Goal: Transaction & Acquisition: Purchase product/service

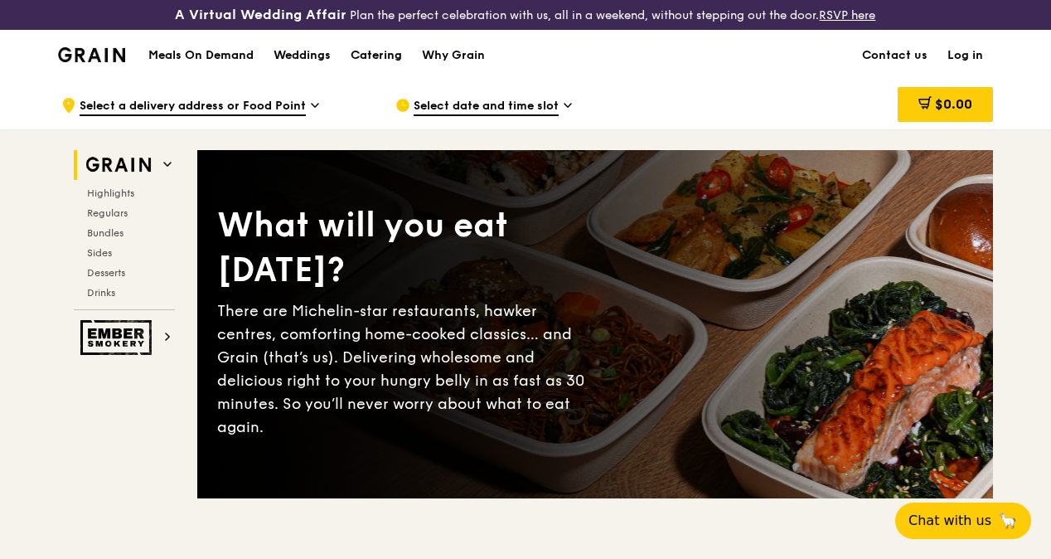
click at [369, 69] on div "Catering" at bounding box center [376, 56] width 51 height 50
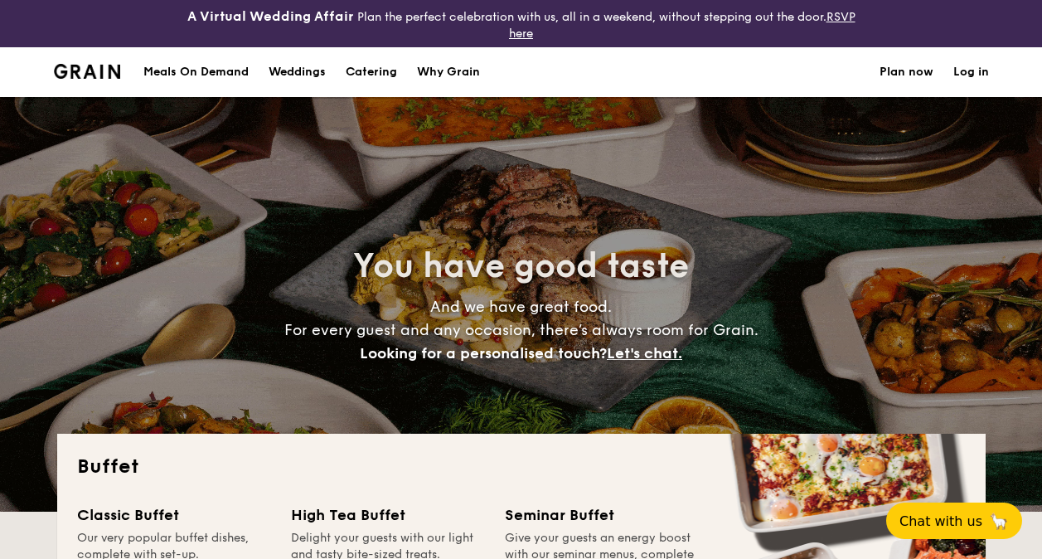
select select
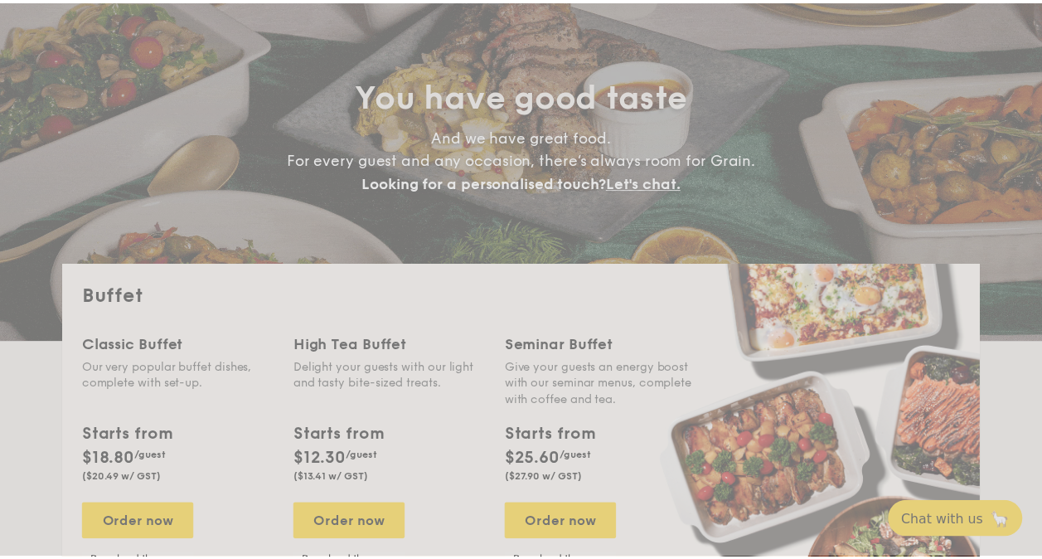
scroll to position [166, 0]
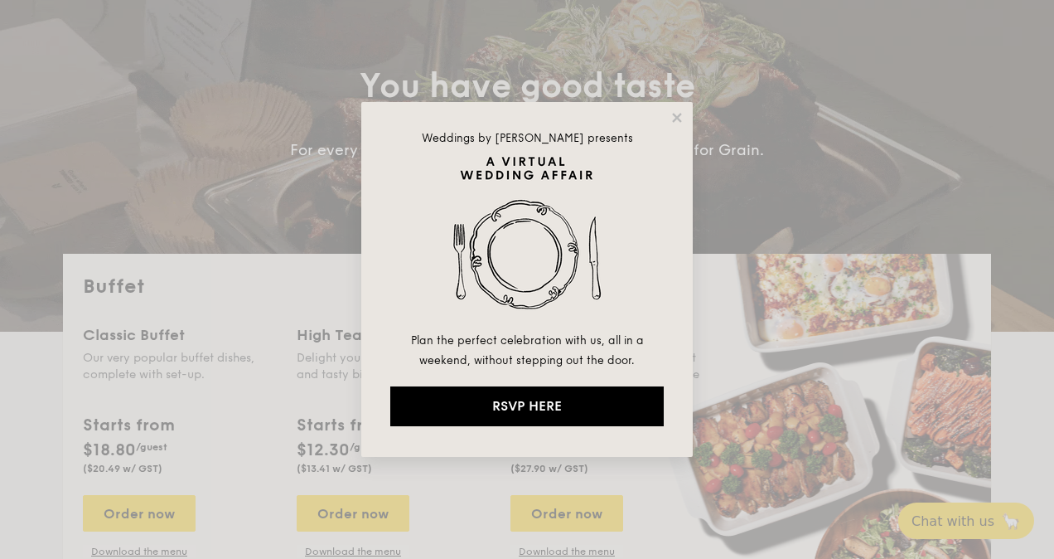
click at [679, 109] on div "Weddings by [PERSON_NAME] presents Plan the perfect celebration with us, all in…" at bounding box center [526, 279] width 331 height 355
click at [679, 114] on icon at bounding box center [676, 117] width 9 height 9
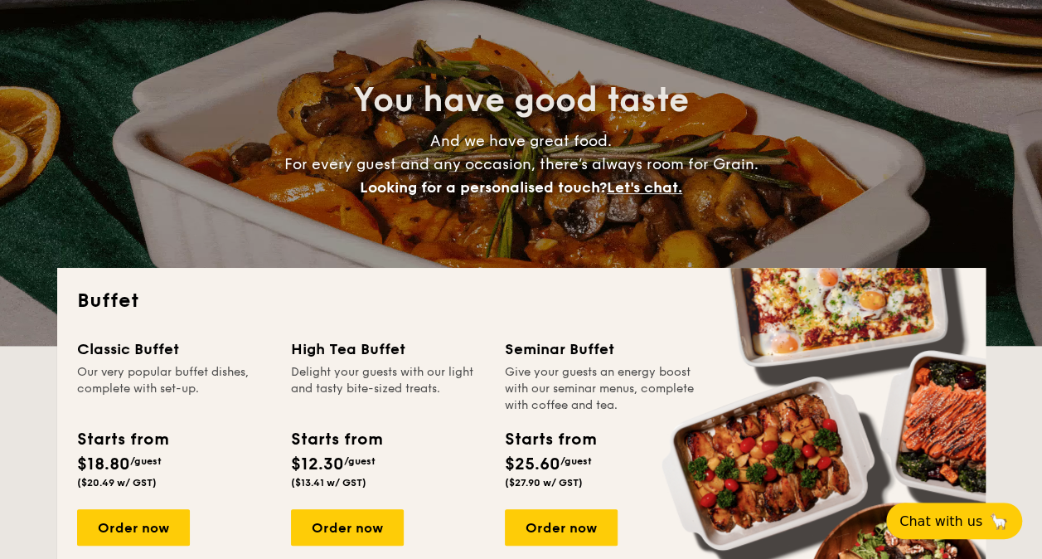
scroll to position [249, 0]
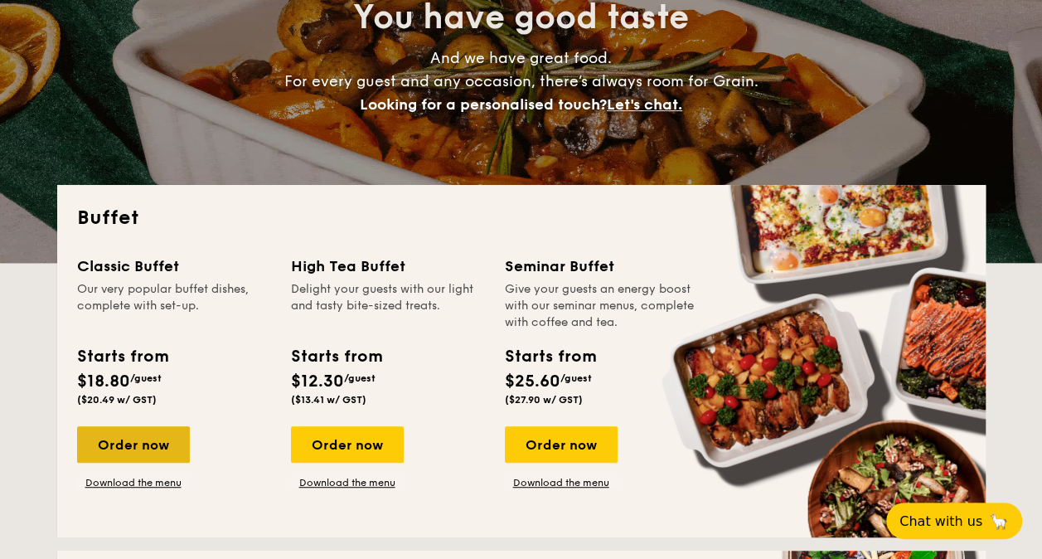
click at [104, 451] on div "Order now" at bounding box center [133, 444] width 113 height 36
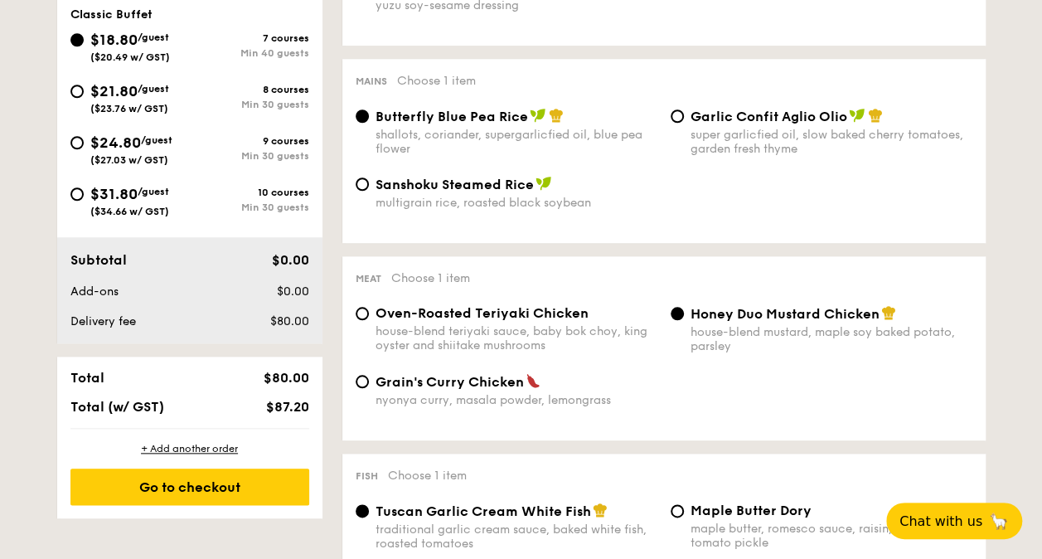
scroll to position [580, 0]
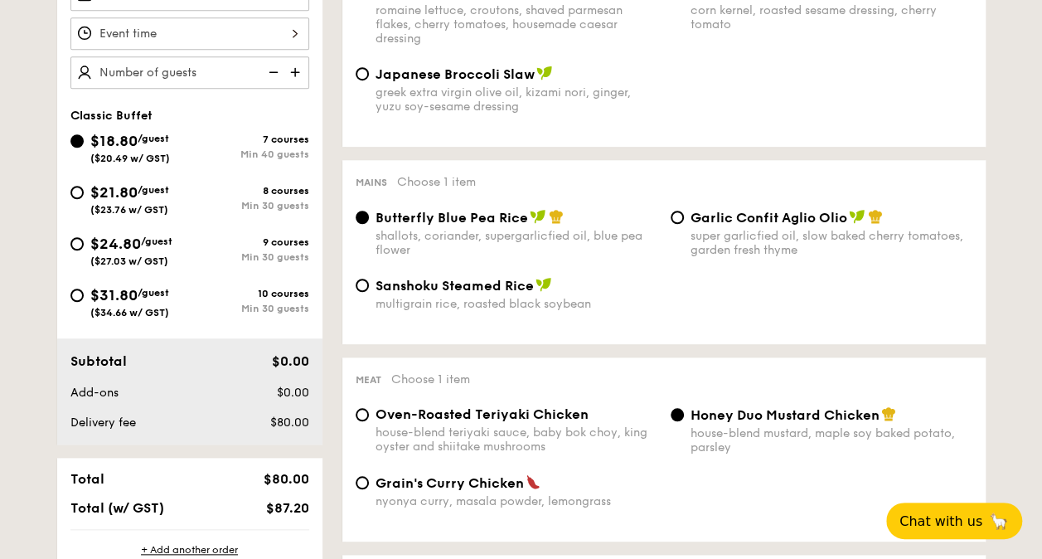
select select
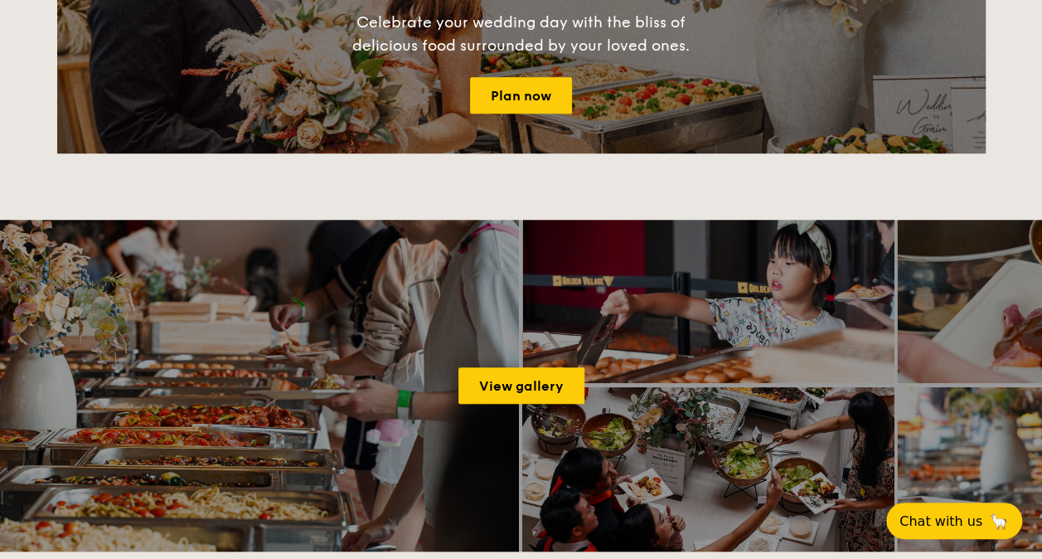
scroll to position [295, 0]
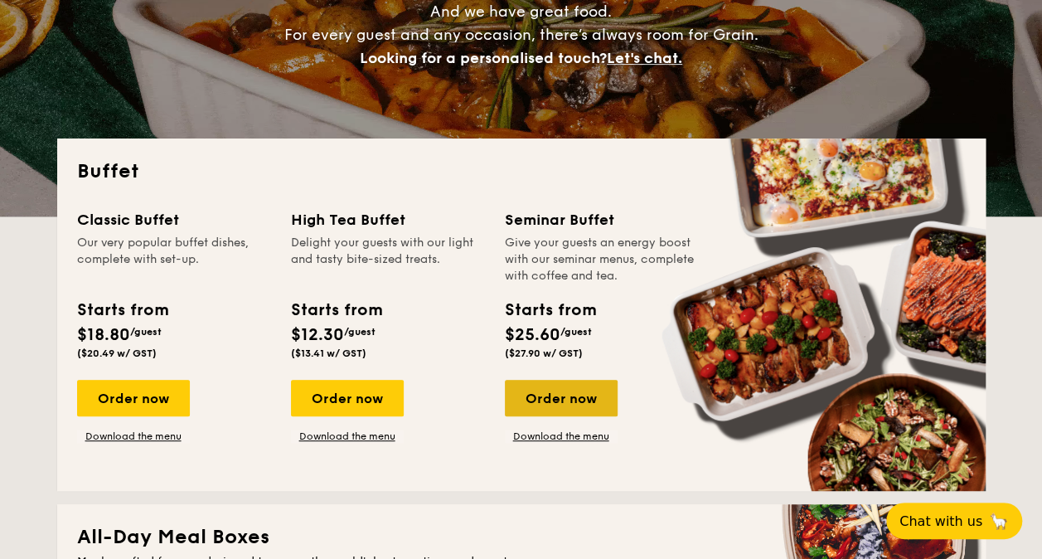
click at [582, 396] on div "Order now" at bounding box center [561, 398] width 113 height 36
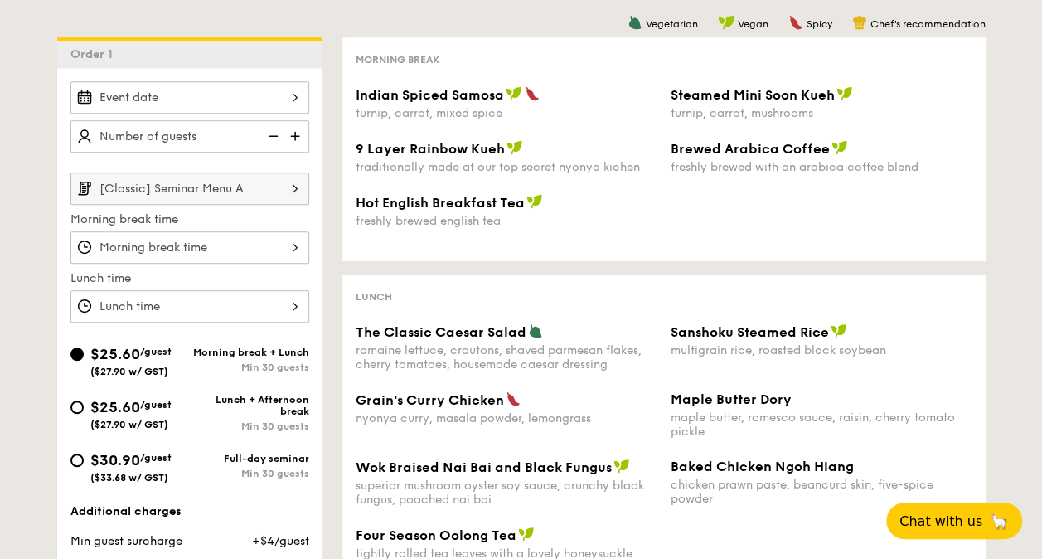
scroll to position [497, 0]
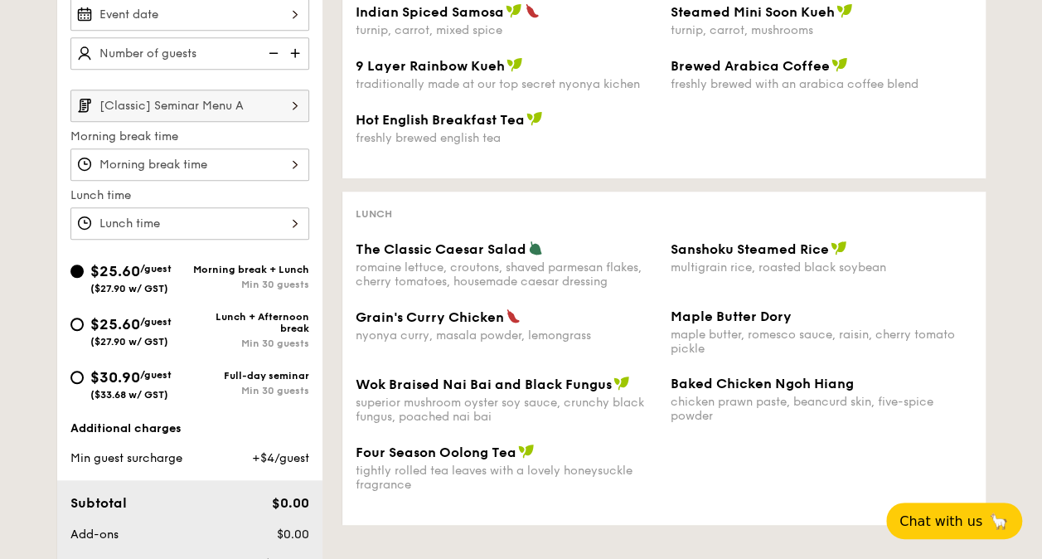
scroll to position [342, 0]
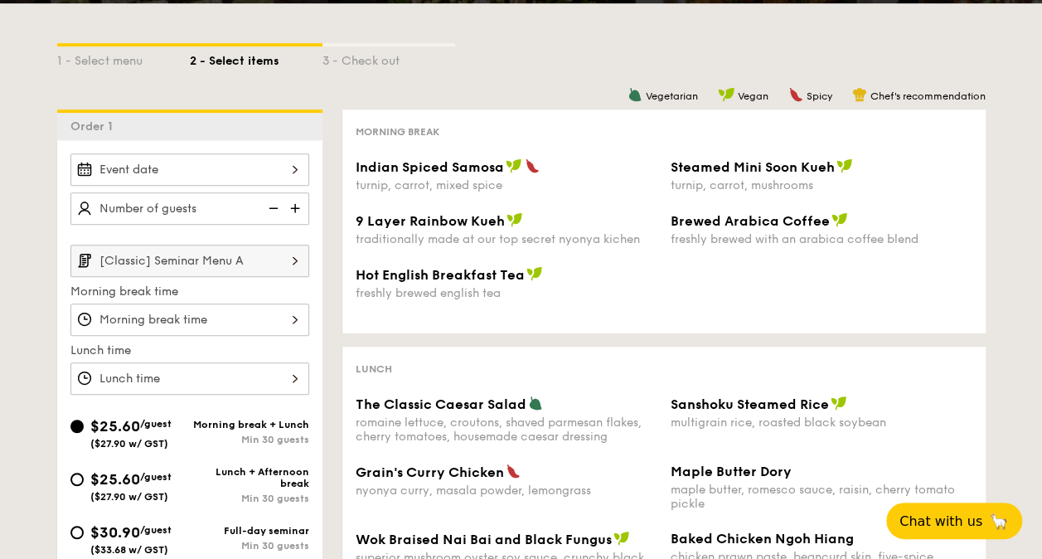
select select
